Goal: Transaction & Acquisition: Purchase product/service

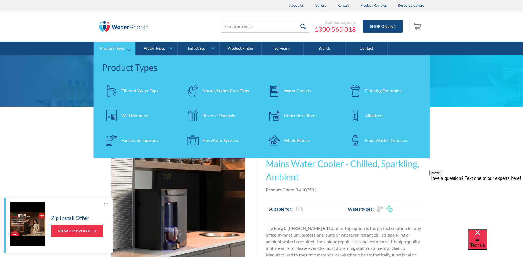
click at [298, 90] on div "Water Coolers" at bounding box center [298, 90] width 28 height 7
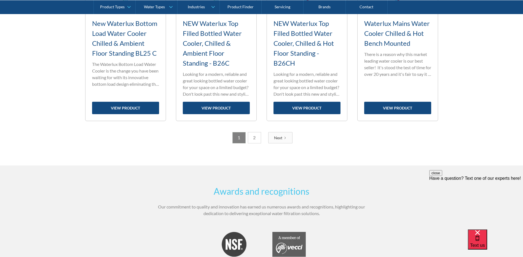
scroll to position [964, 0]
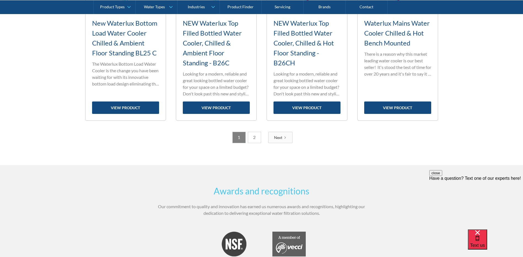
click at [255, 139] on link "2" at bounding box center [254, 137] width 13 height 11
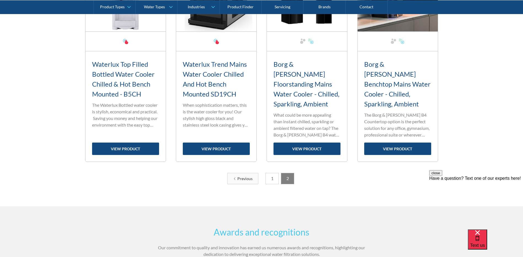
scroll to position [191, 0]
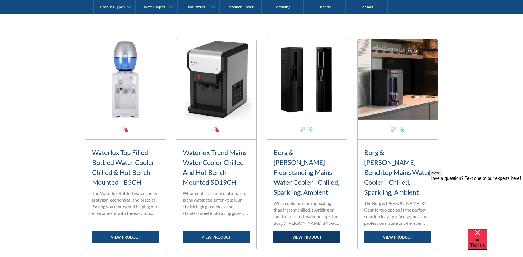
click at [314, 231] on link "view product" at bounding box center [307, 237] width 67 height 12
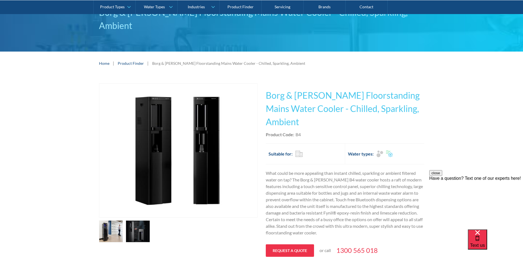
click at [123, 220] on link "open lightbox" at bounding box center [111, 231] width 24 height 22
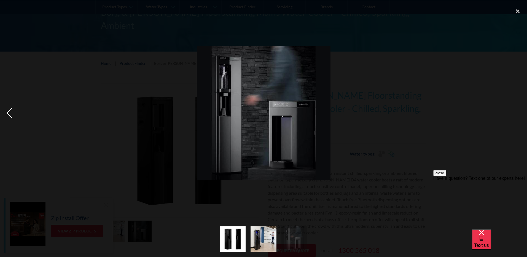
click at [10, 111] on div "previous image" at bounding box center [9, 113] width 19 height 216
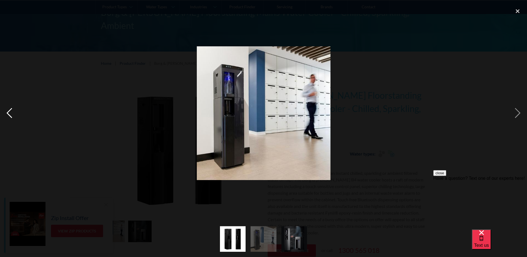
click at [10, 111] on div "previous image" at bounding box center [9, 113] width 19 height 216
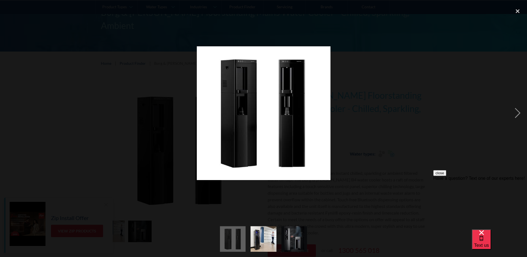
click at [10, 111] on div "previous image" at bounding box center [9, 113] width 19 height 216
click at [517, 10] on div "close lightbox" at bounding box center [518, 11] width 19 height 12
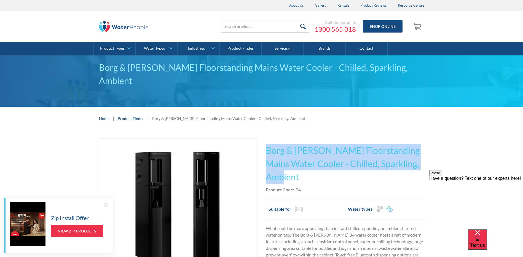
drag, startPoint x: 302, startPoint y: 164, endPoint x: 268, endPoint y: 134, distance: 45.8
click at [268, 144] on h1 "Borg & [PERSON_NAME] Floorstanding Mains Water Cooler - Chilled, Sparkling, Amb…" at bounding box center [345, 164] width 159 height 40
drag, startPoint x: 268, startPoint y: 134, endPoint x: 328, endPoint y: 146, distance: 61.3
